Goal: Task Accomplishment & Management: Use online tool/utility

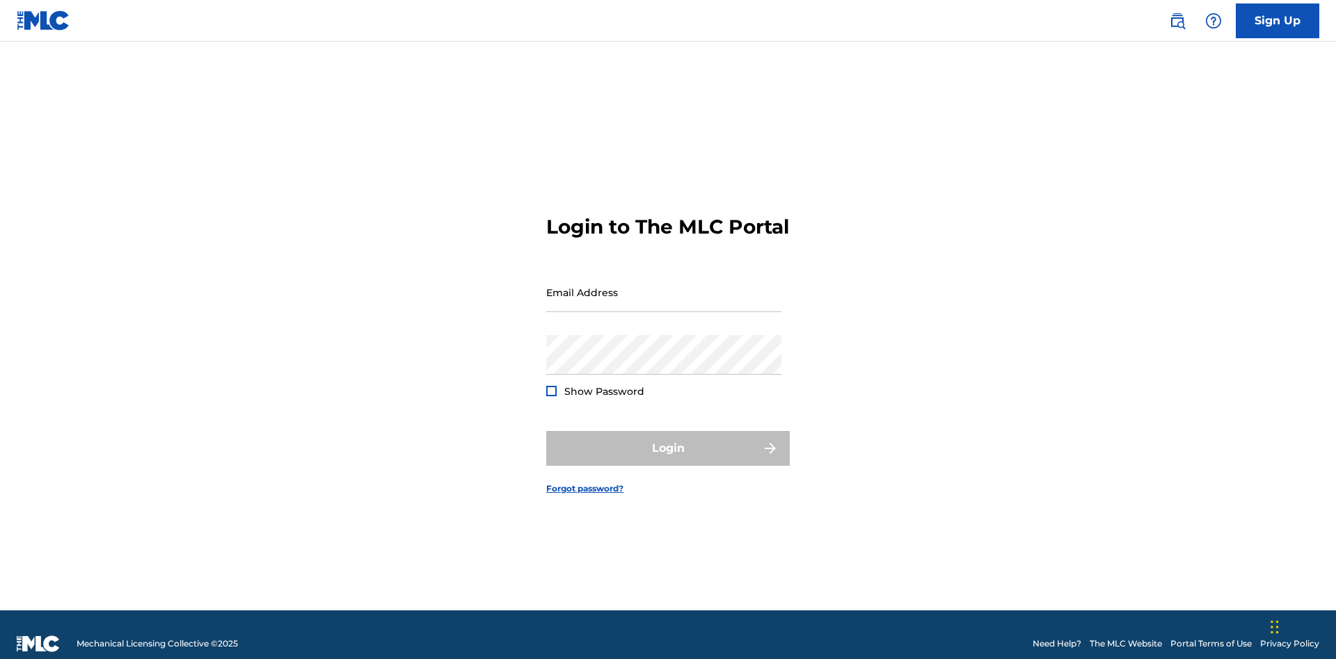
scroll to position [18, 0]
click at [664, 286] on input "Email Address" at bounding box center [663, 293] width 235 height 40
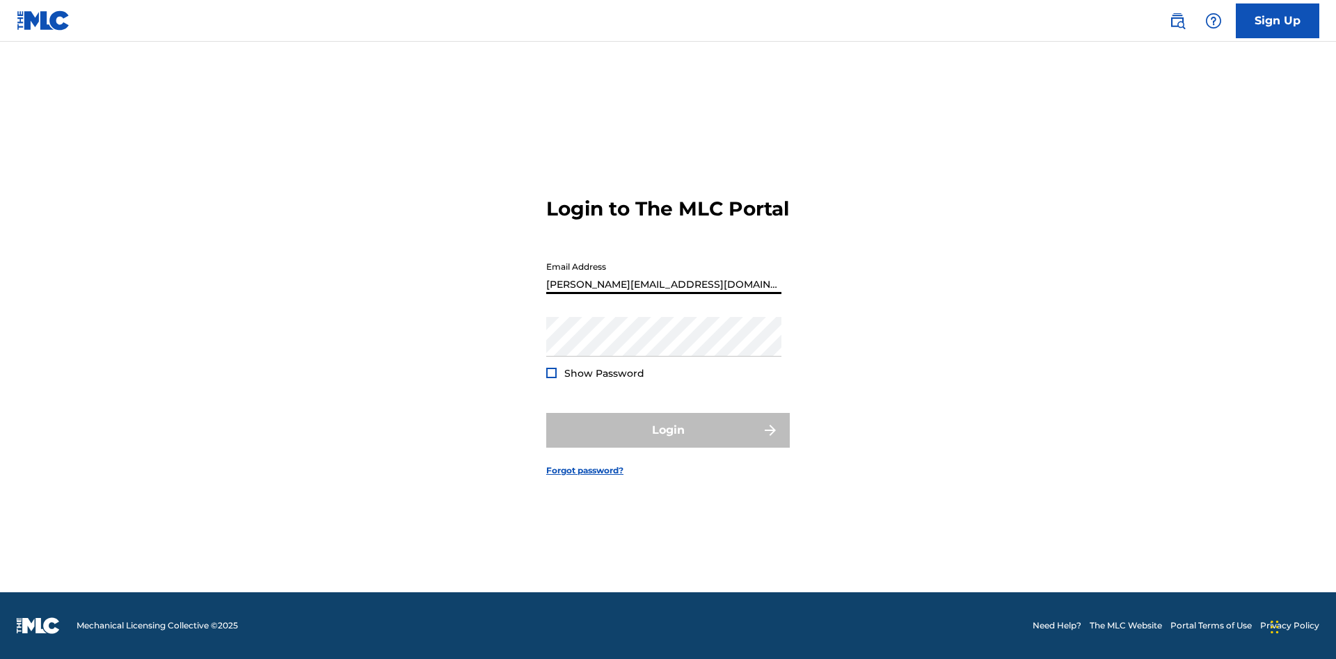
type input "Helena.Songwriter@gmail.com"
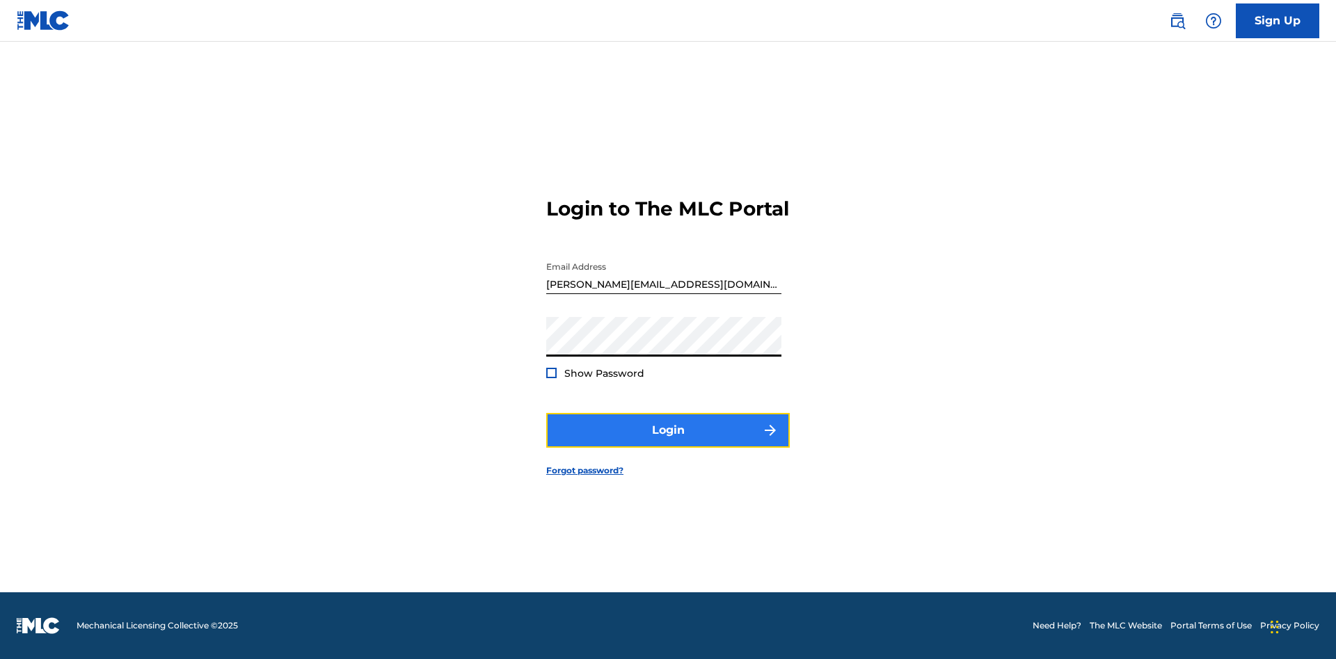
click at [668, 442] on button "Login" at bounding box center [667, 430] width 243 height 35
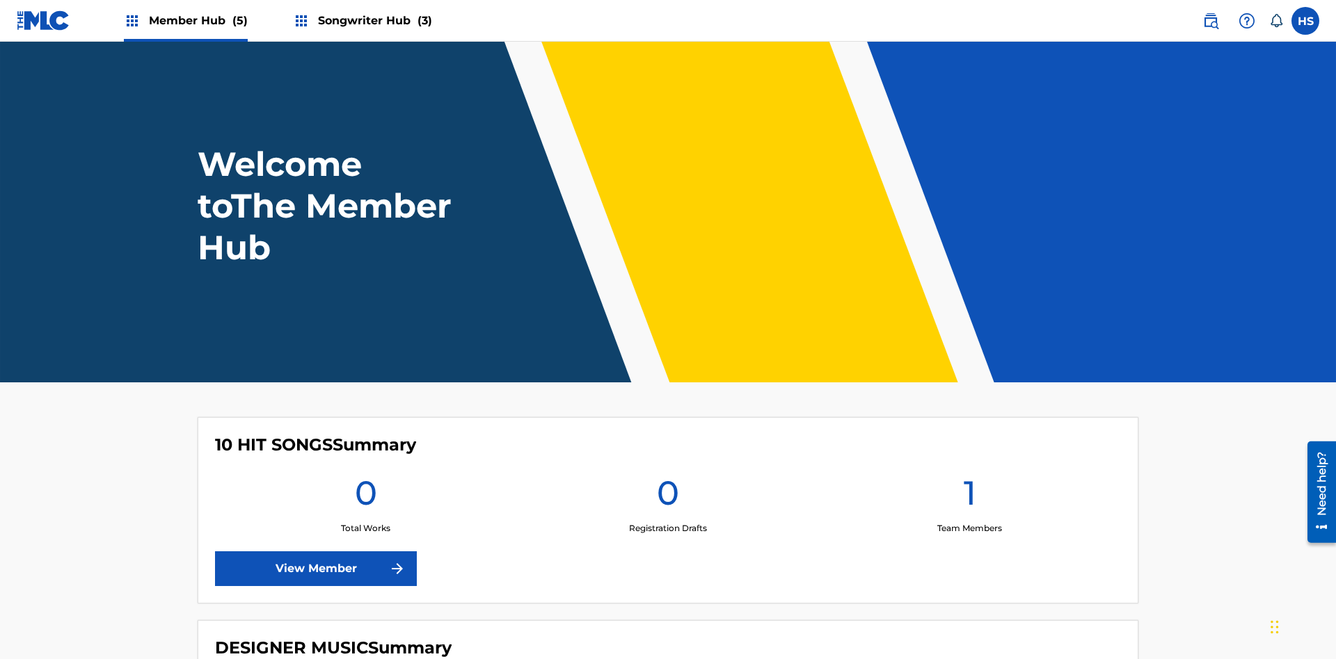
click at [373, 20] on span "Songwriter Hub (3)" at bounding box center [375, 21] width 114 height 16
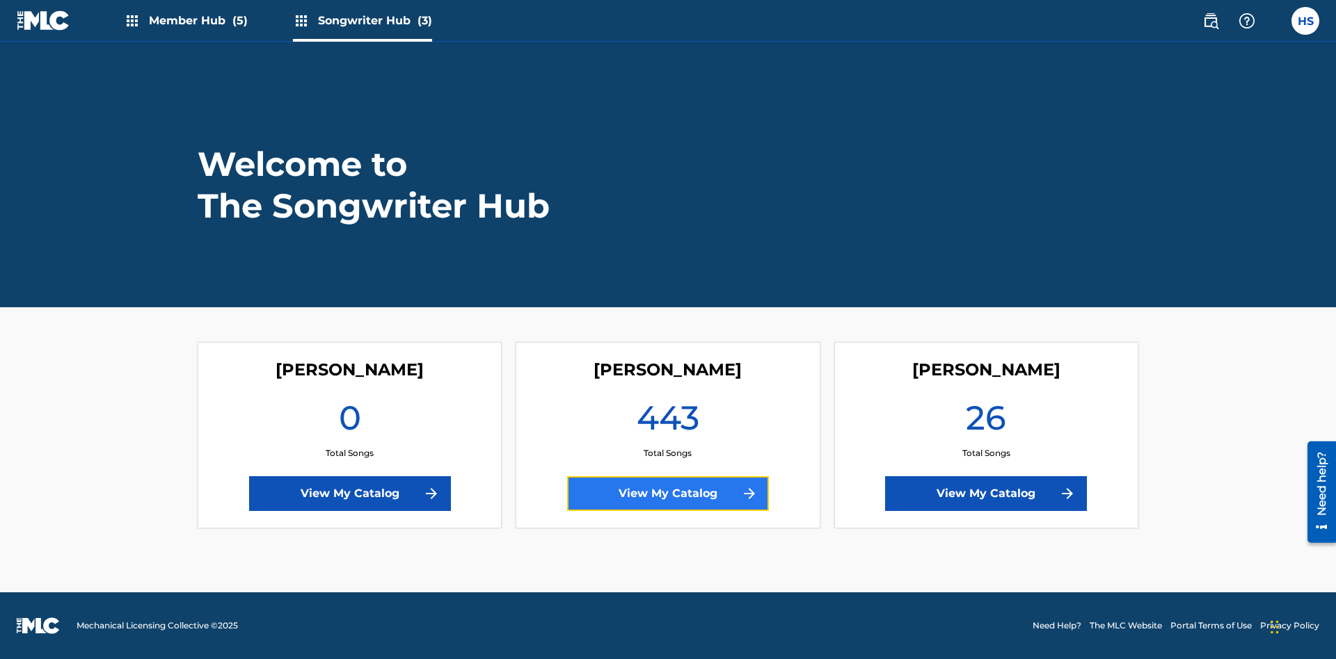
click at [668, 494] on link "View My Catalog" at bounding box center [668, 494] width 202 height 35
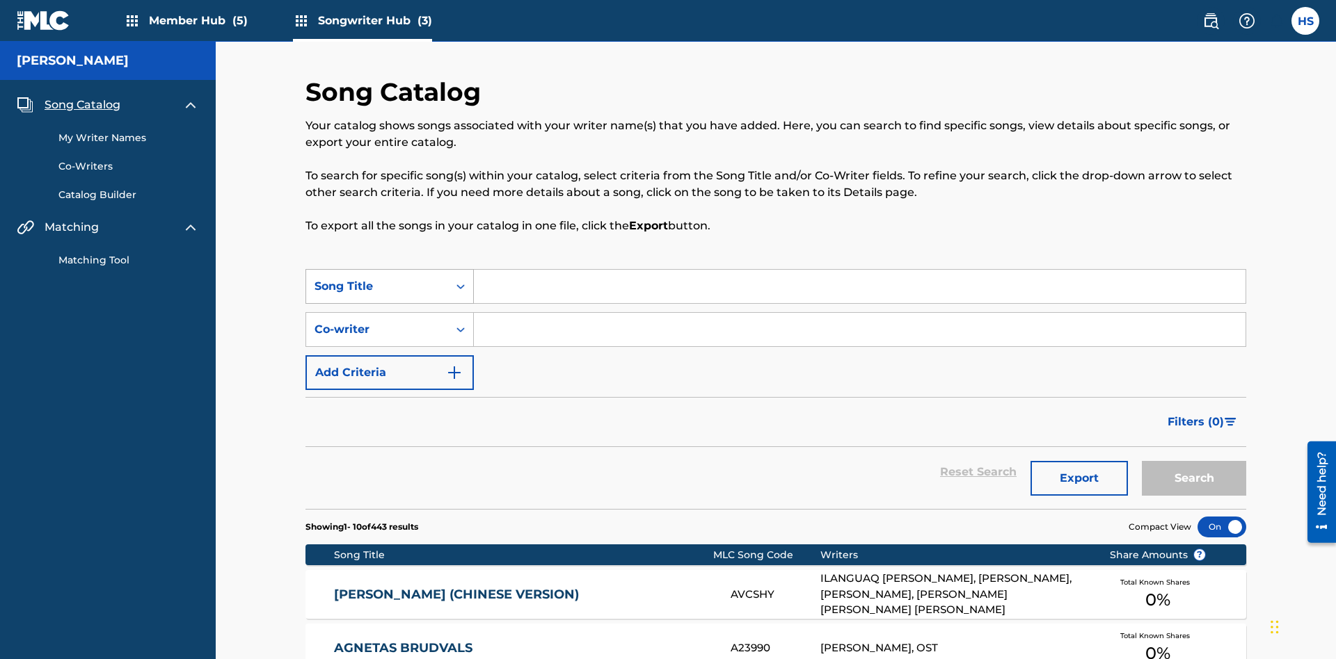
click at [82, 97] on span "Song Catalog" at bounding box center [83, 105] width 76 height 17
click at [377, 278] on div "Song Title" at bounding box center [376, 286] width 125 height 17
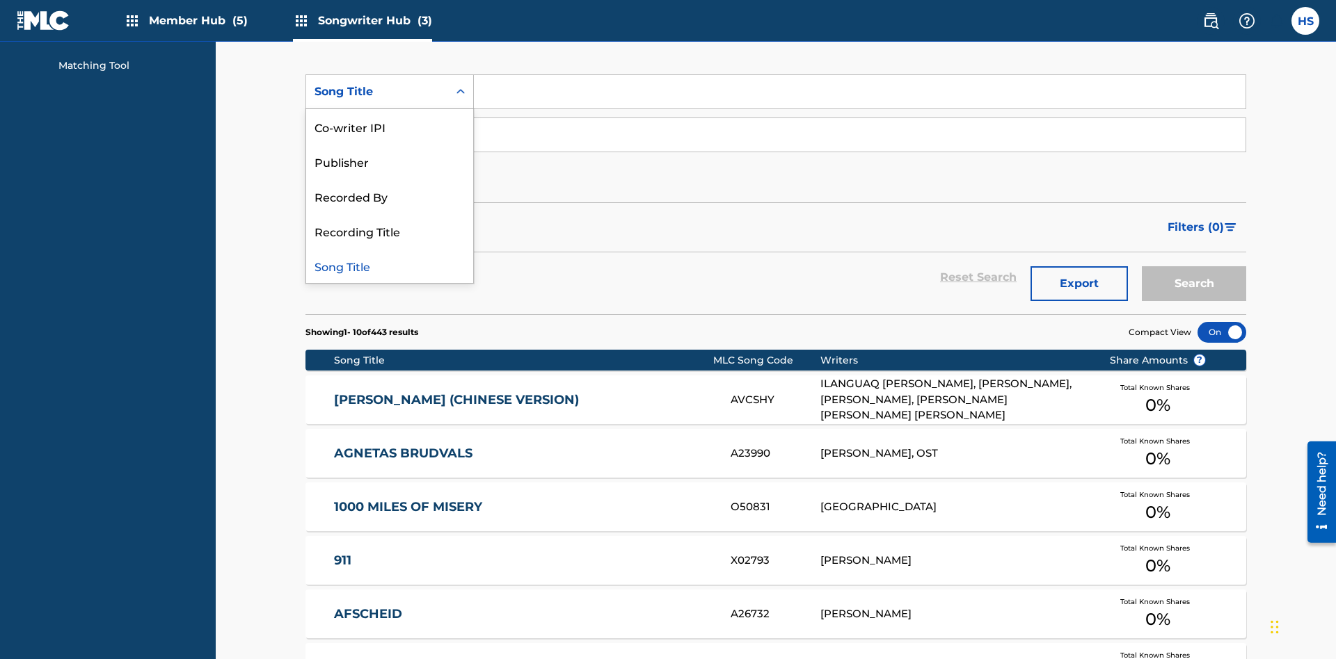
click at [390, 266] on div "Song Title" at bounding box center [389, 265] width 167 height 35
click at [377, 127] on div "Co-writer" at bounding box center [376, 135] width 125 height 17
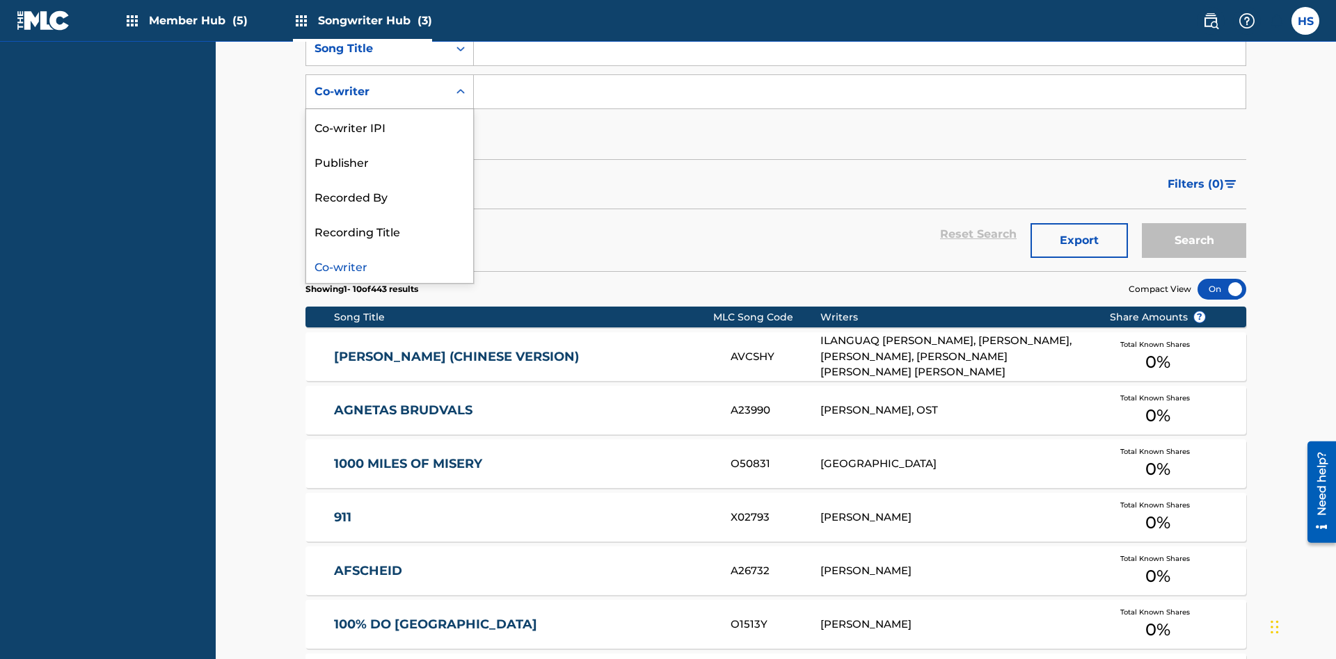
click at [390, 266] on div "Co-writer" at bounding box center [389, 265] width 167 height 35
click at [390, 118] on button "Add Criteria" at bounding box center [389, 135] width 168 height 35
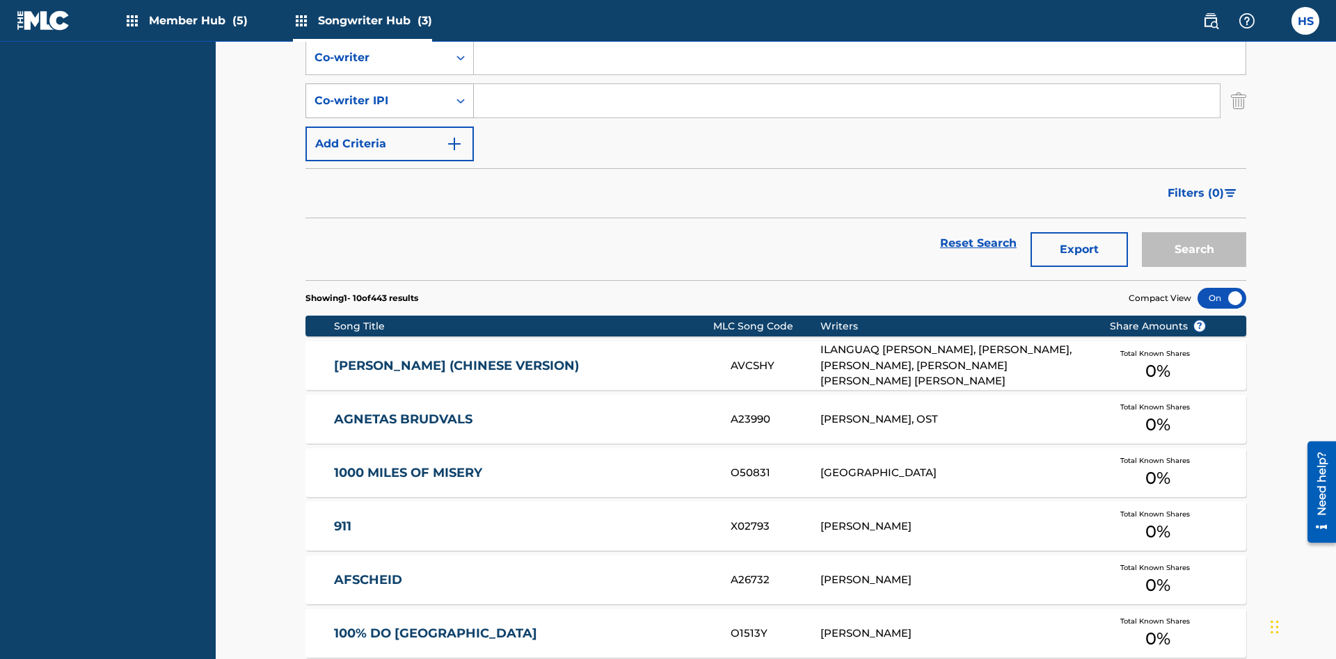
click at [377, 93] on div "Co-writer IPI" at bounding box center [376, 101] width 125 height 17
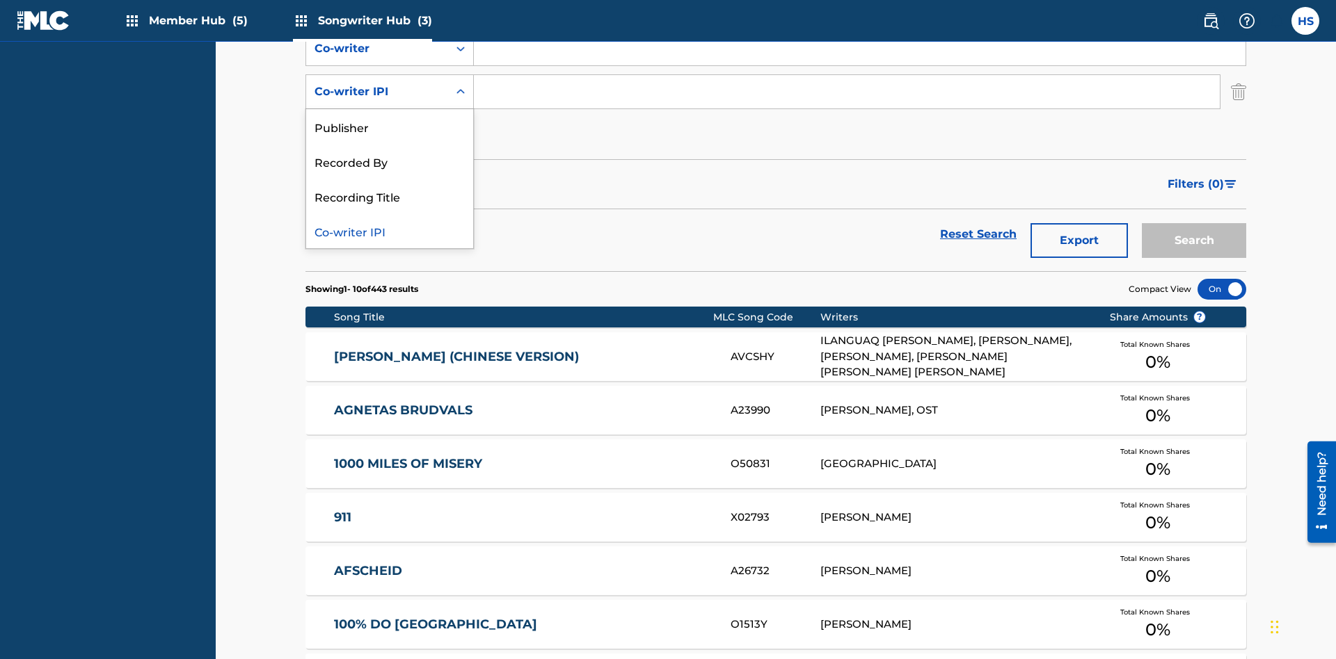
click at [390, 231] on div "Co-writer IPI" at bounding box center [389, 231] width 167 height 35
click at [390, 118] on button "Add Criteria" at bounding box center [389, 135] width 168 height 35
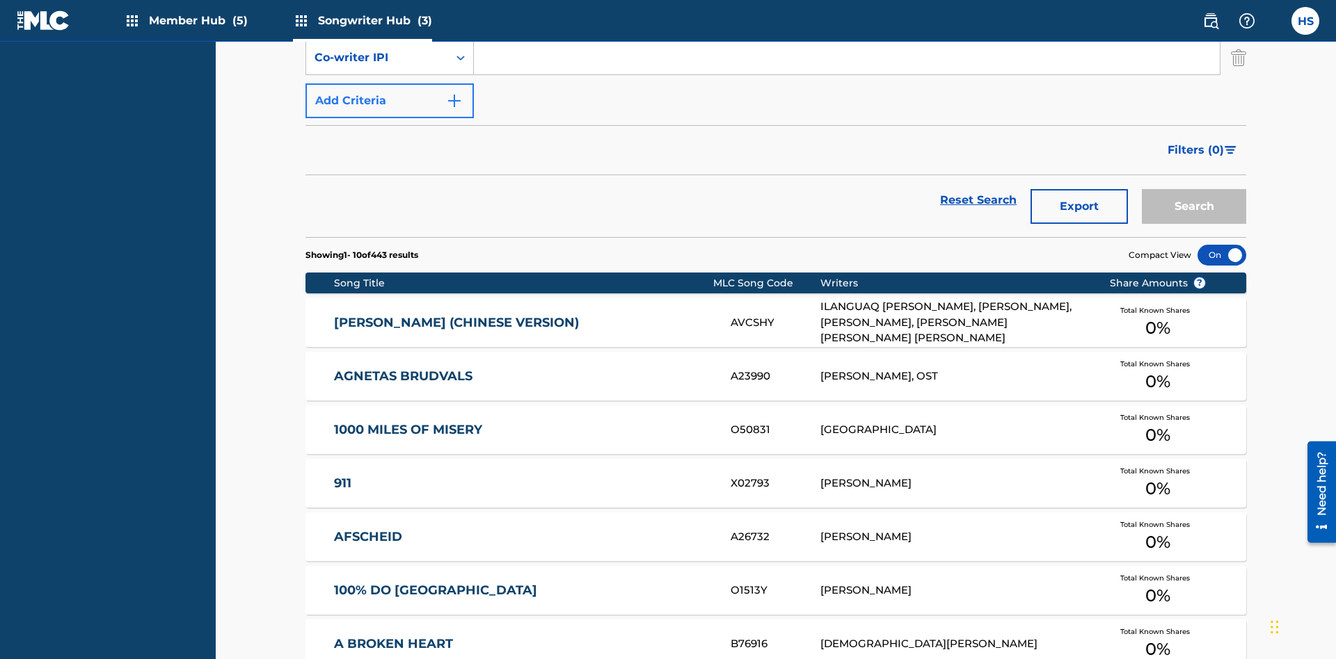
scroll to position [324, 0]
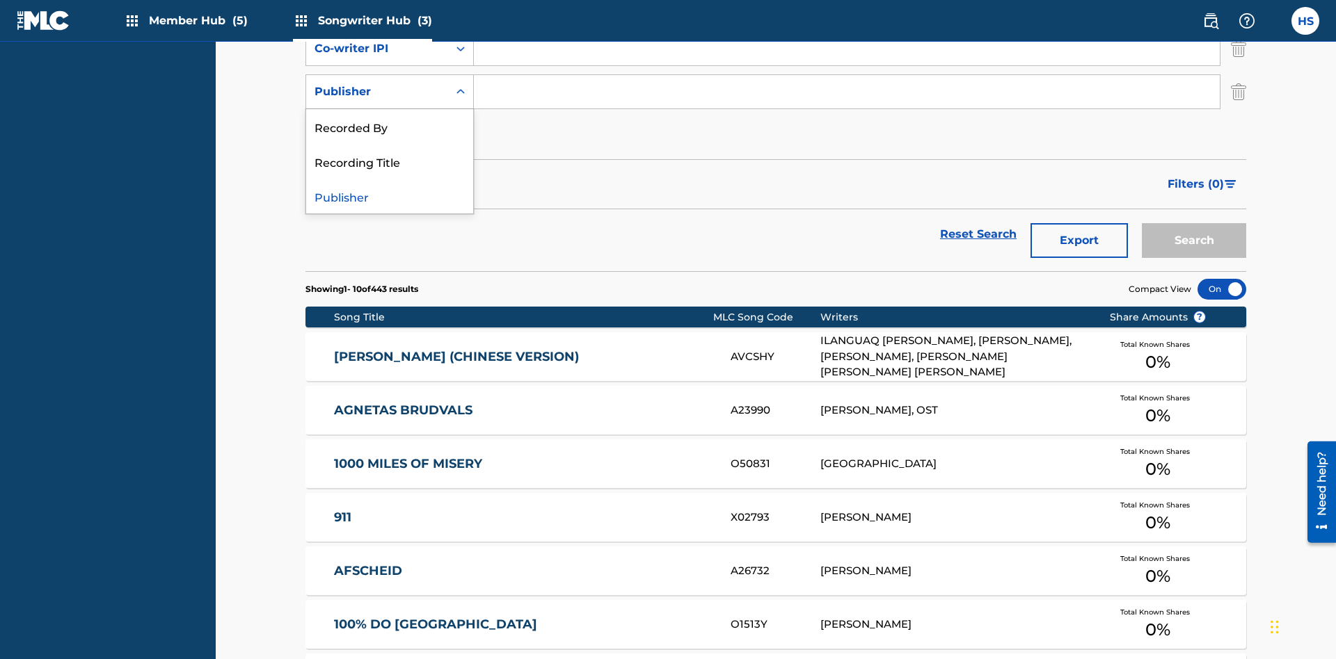
click at [390, 127] on div "Recorded By" at bounding box center [389, 126] width 167 height 35
click at [390, 118] on button "Add Criteria" at bounding box center [389, 135] width 168 height 35
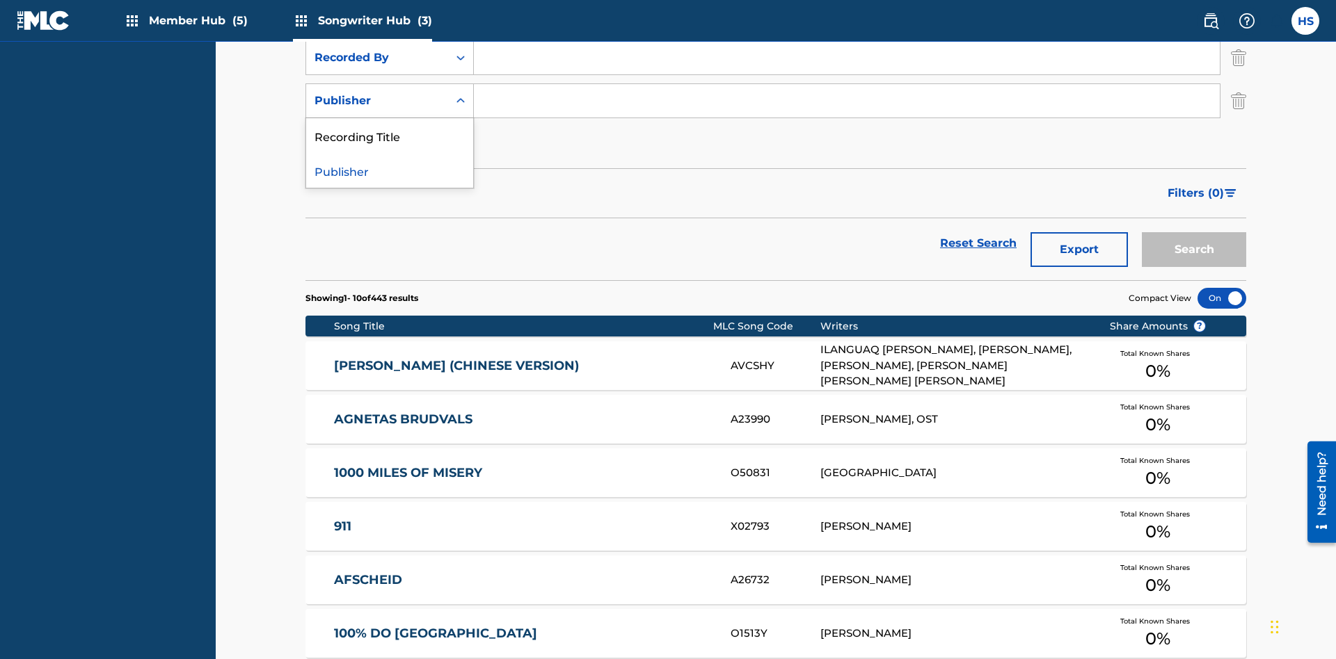
scroll to position [367, 0]
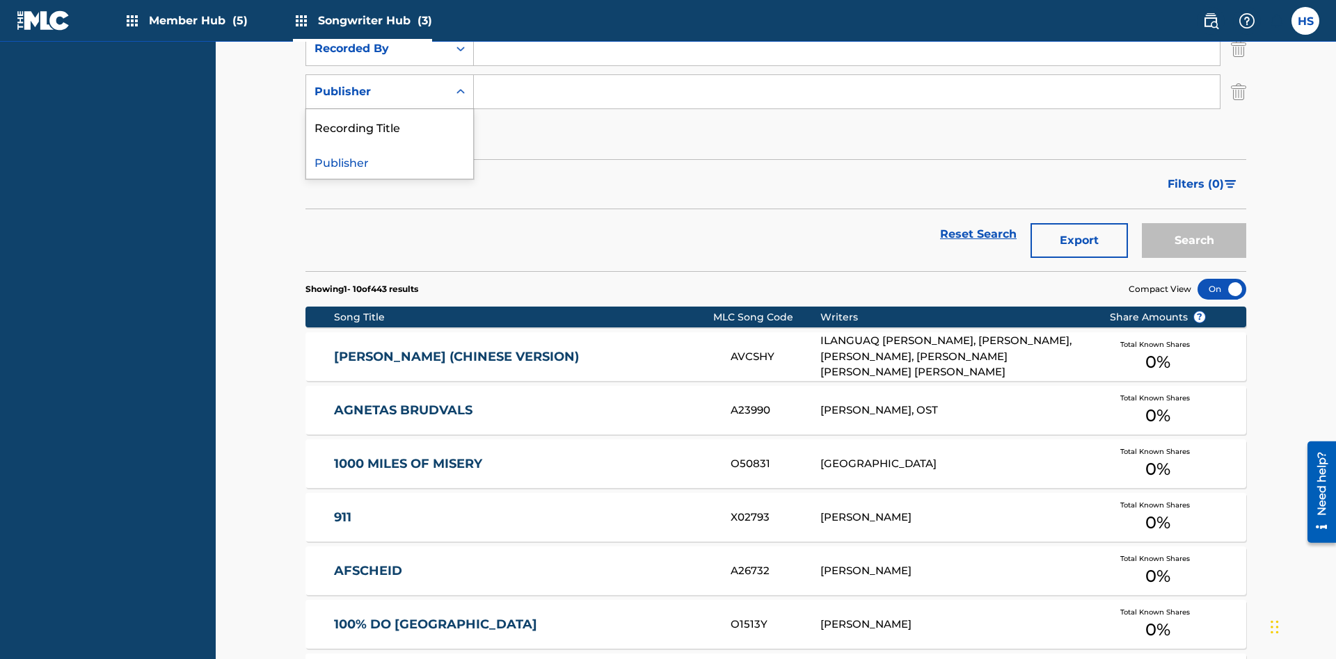
click at [390, 161] on div "Publisher" at bounding box center [389, 161] width 167 height 35
click at [390, 118] on button "Add Criteria" at bounding box center [389, 135] width 168 height 35
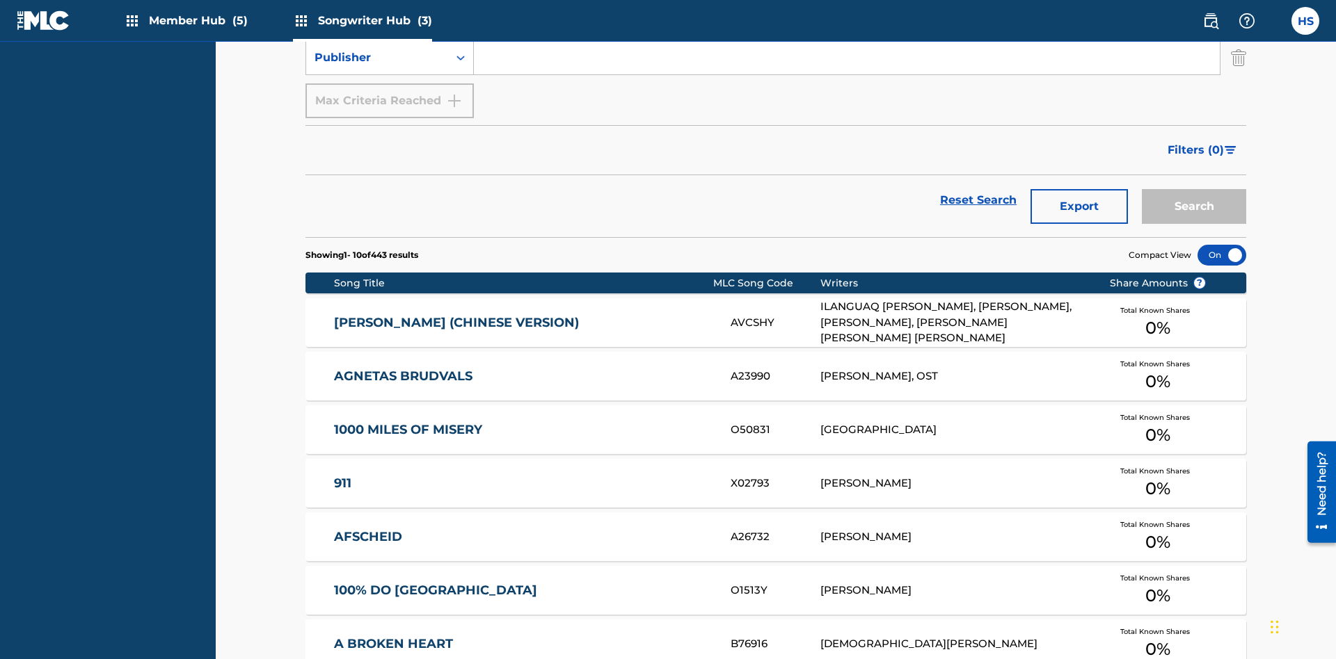
scroll to position [410, 0]
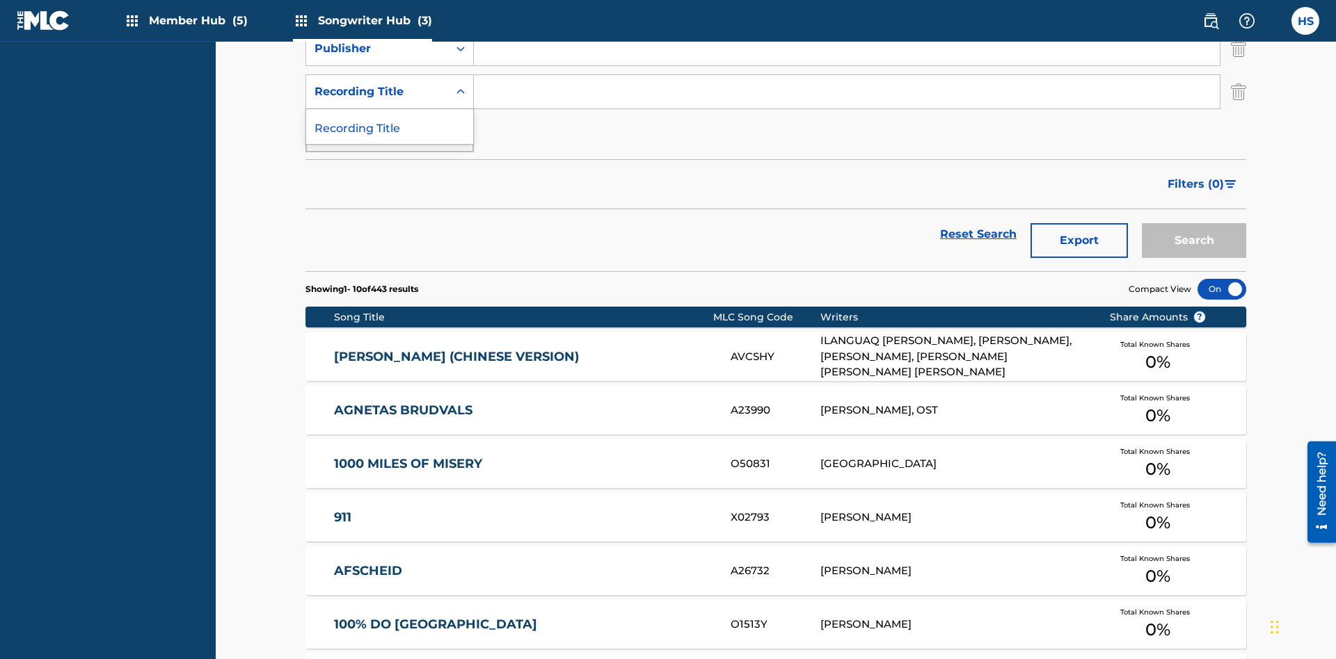
click at [390, 127] on div "Recording Title" at bounding box center [389, 126] width 167 height 35
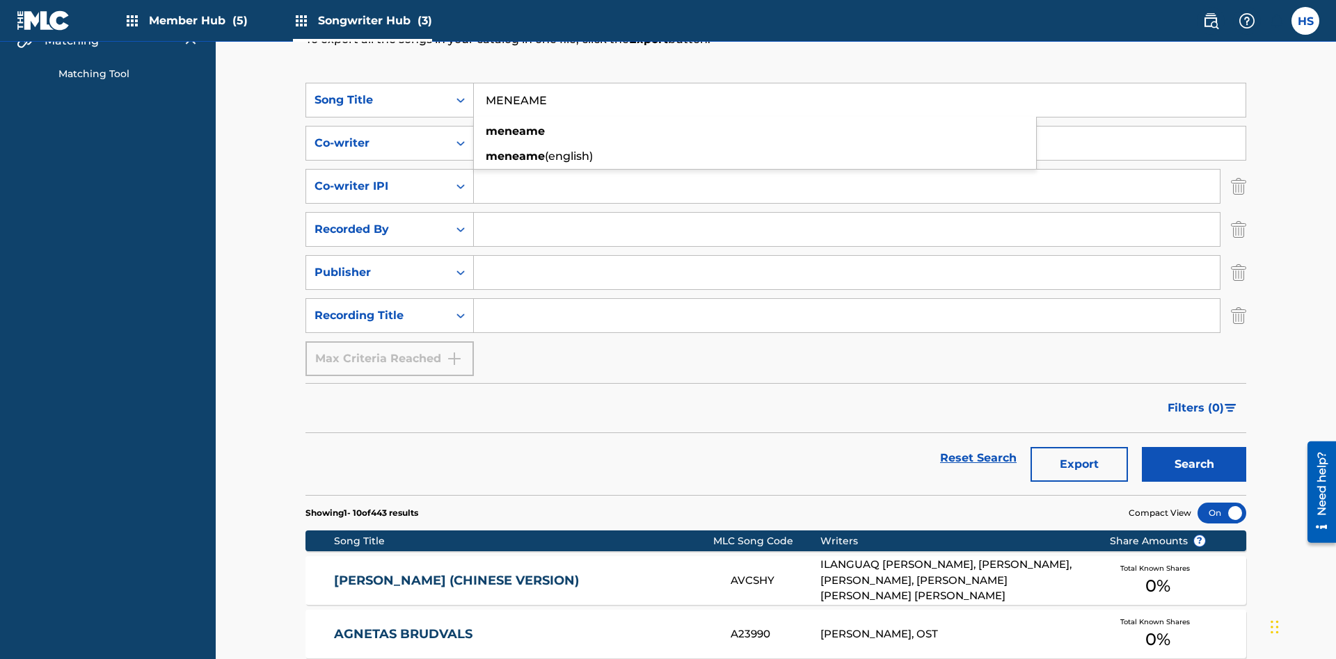
type input "MENEAME"
click at [859, 127] on input "Search Form" at bounding box center [859, 143] width 771 height 33
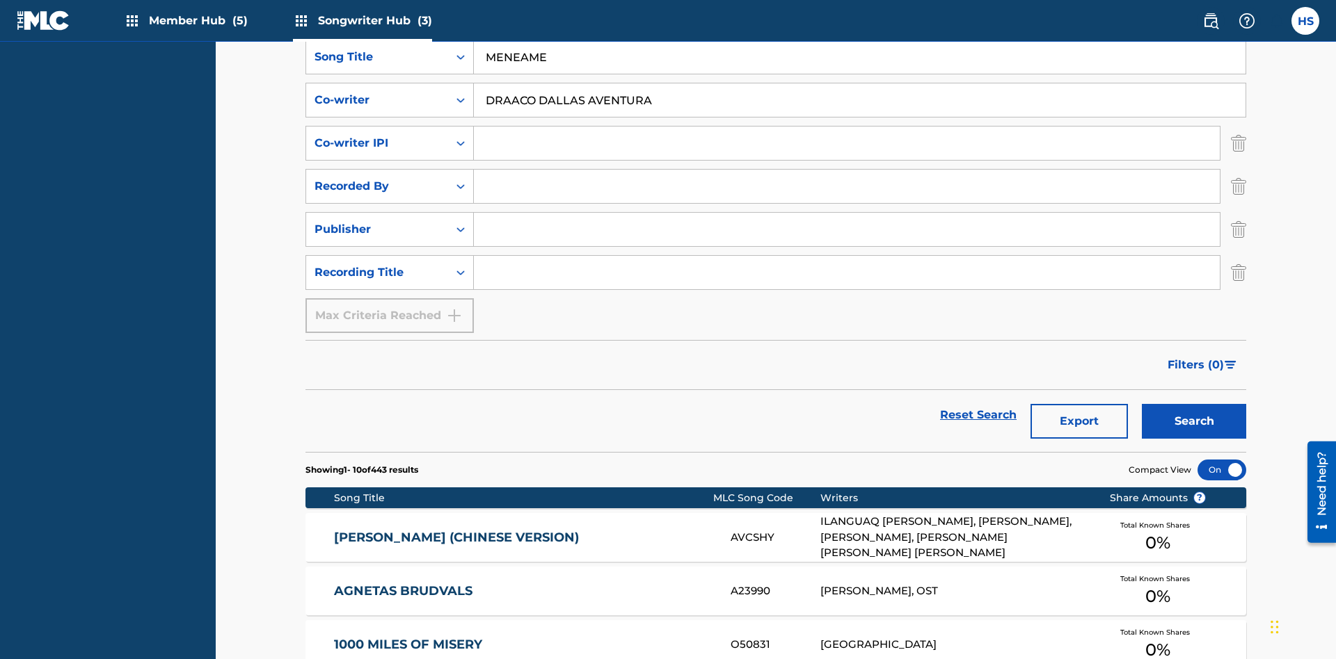
type input "DRAACO DALLAS AVENTURA"
click at [847, 127] on input "Search Form" at bounding box center [847, 143] width 746 height 33
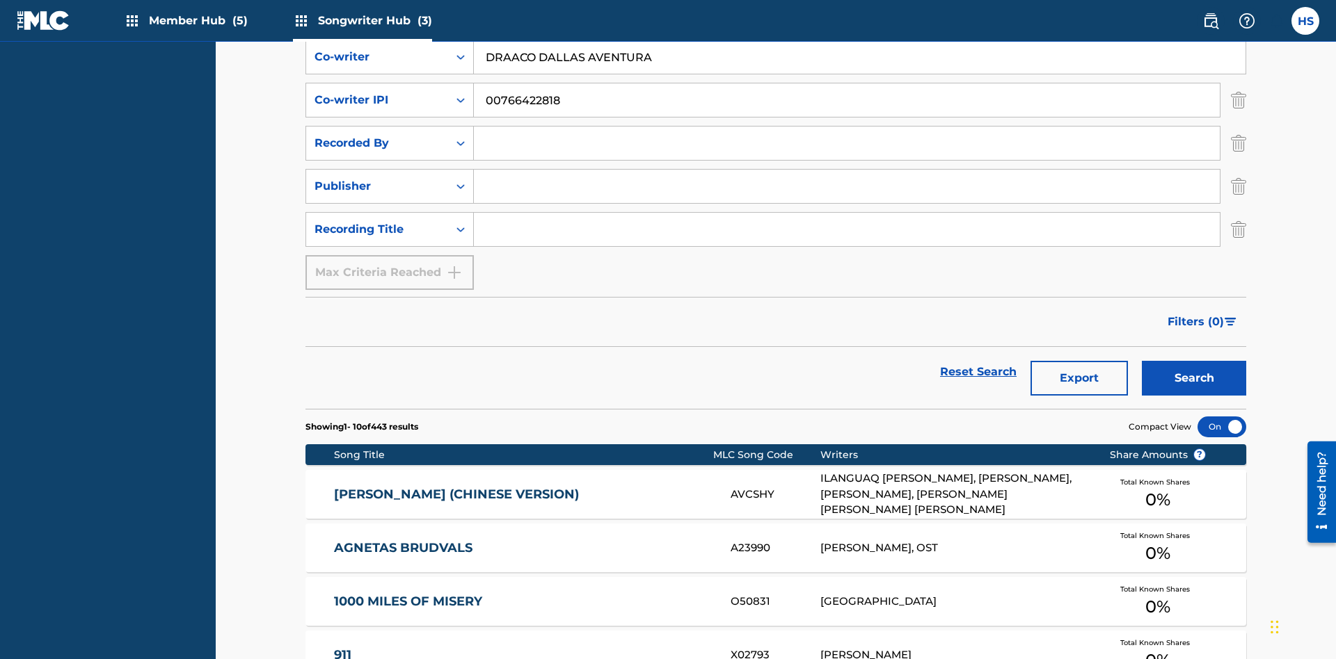
type input "00766422818"
click at [847, 127] on input "Search Form" at bounding box center [847, 143] width 746 height 33
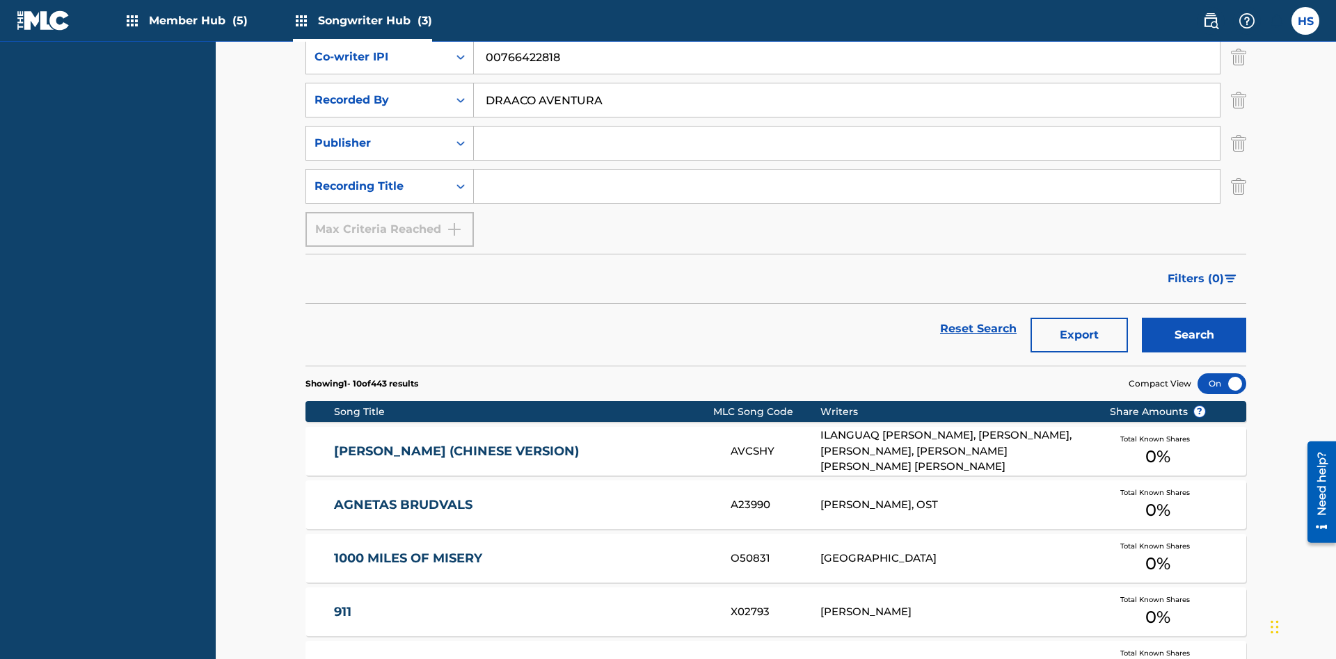
type input "DRAACO AVENTURA"
click at [847, 127] on input "Search Form" at bounding box center [847, 143] width 746 height 33
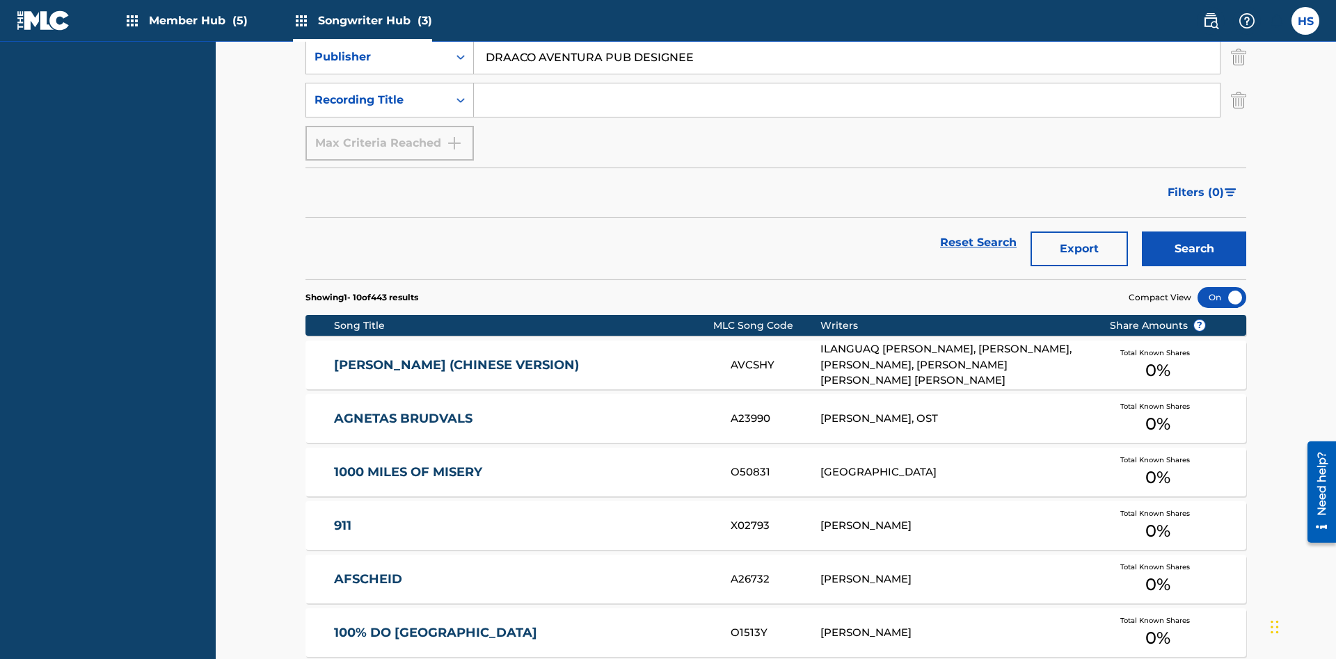
type input "DRAACO AVENTURA PUB DESIGNEE"
click at [847, 100] on input "Search Form" at bounding box center [847, 99] width 746 height 33
type input "MENEAME"
click at [1194, 232] on button "Search" at bounding box center [1194, 249] width 104 height 35
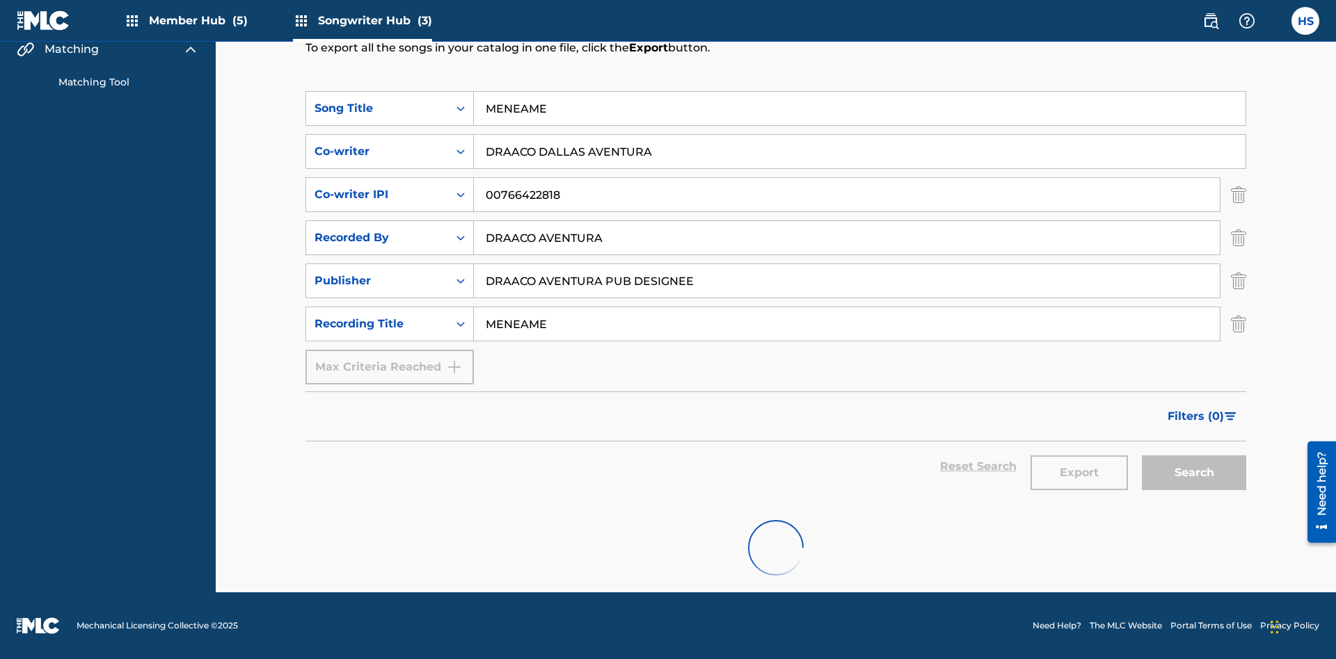
scroll to position [178, 0]
